Goal: Browse casually

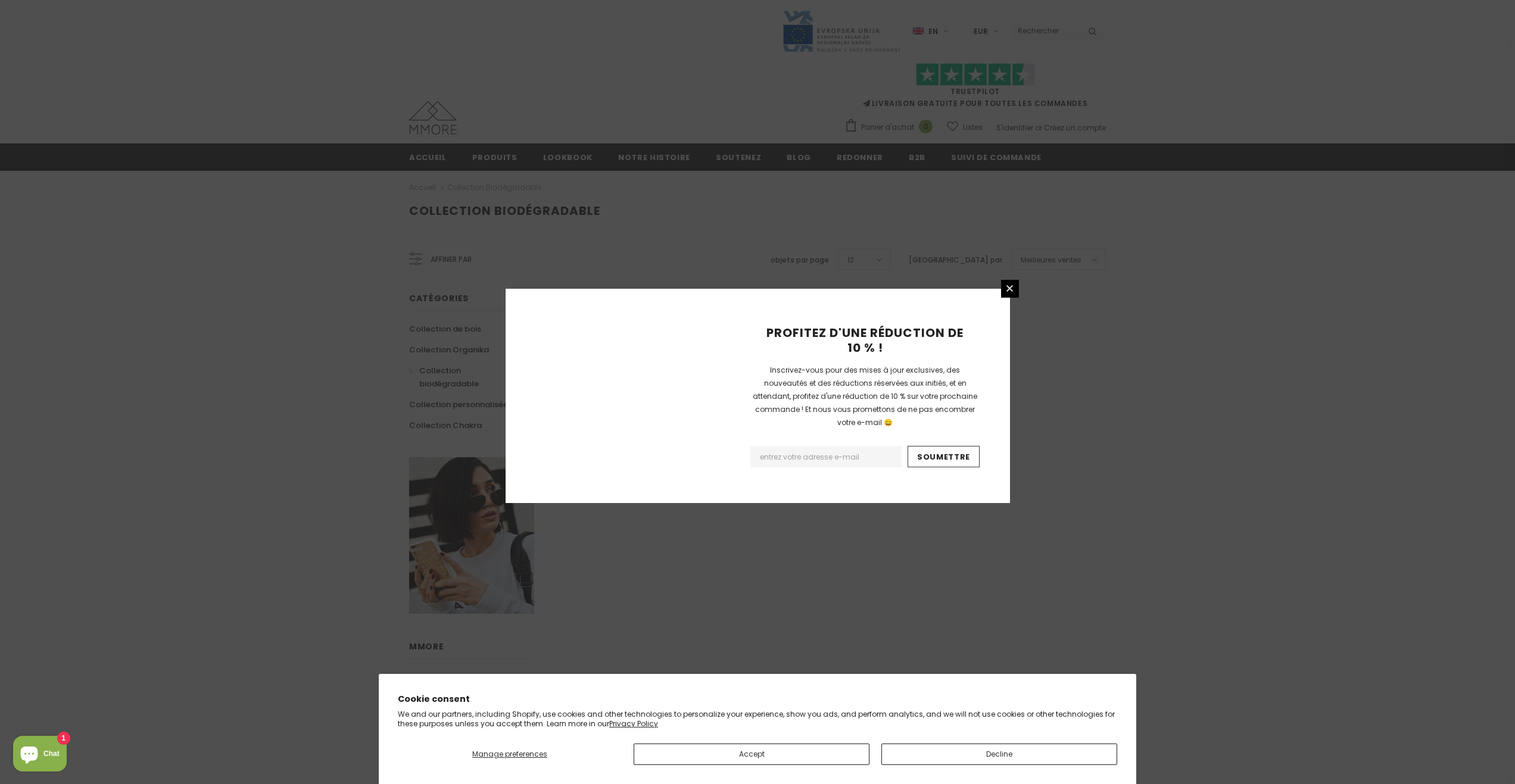
scroll to position [462, 0]
